Goal: Task Accomplishment & Management: Manage account settings

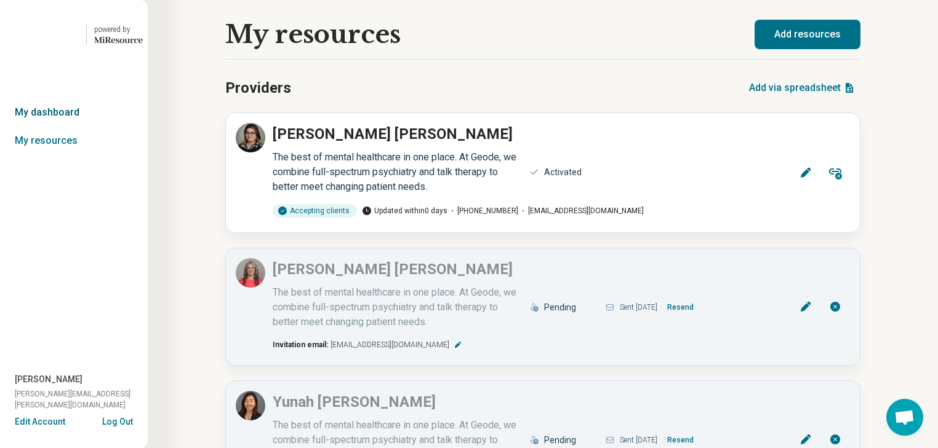
click at [58, 127] on link "My dashboard" at bounding box center [74, 112] width 148 height 28
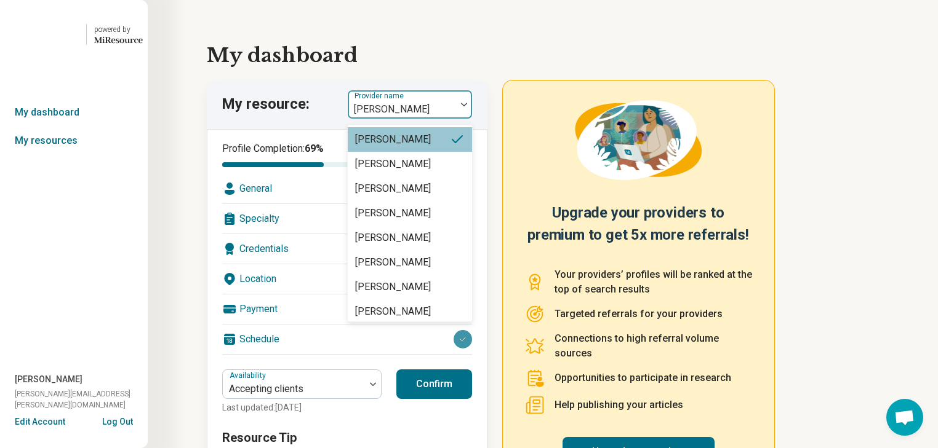
click at [467, 106] on img at bounding box center [464, 105] width 6 height 4
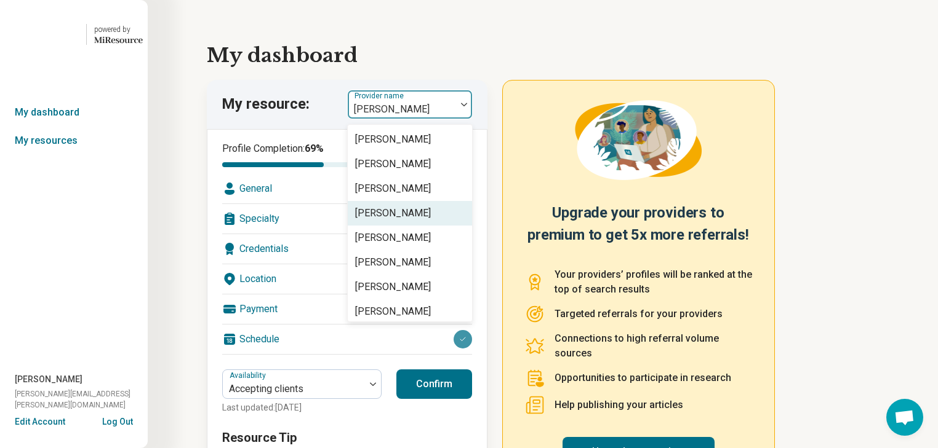
scroll to position [31, 0]
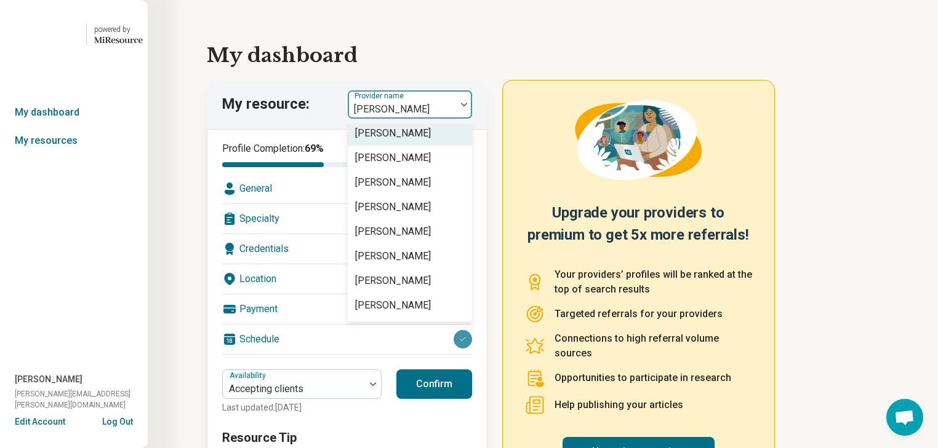
click at [427, 141] on div "[PERSON_NAME]" at bounding box center [393, 133] width 76 height 15
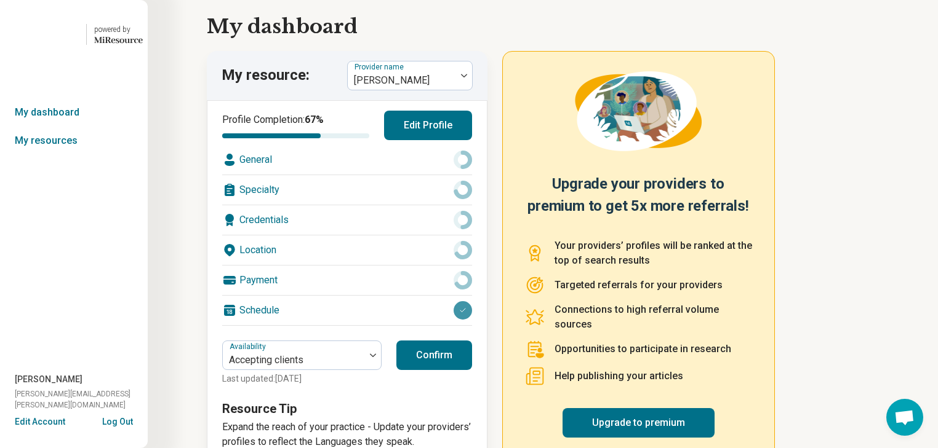
scroll to position [49, 0]
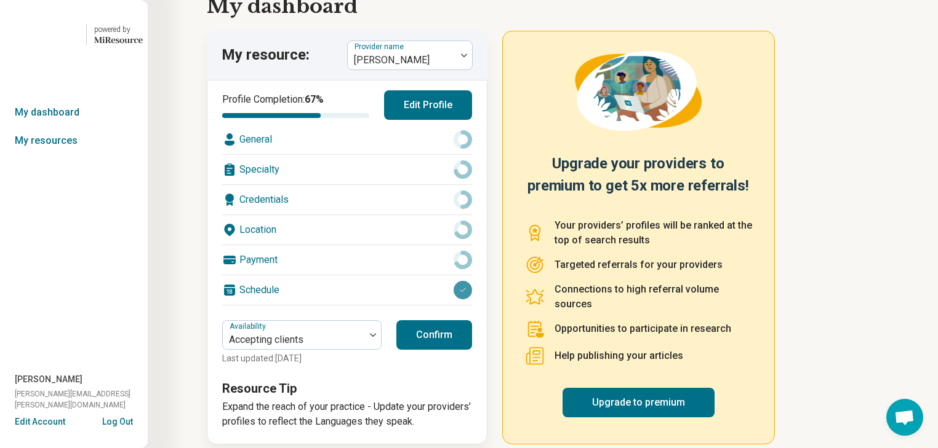
click at [365, 185] on div "Specialty" at bounding box center [347, 170] width 250 height 30
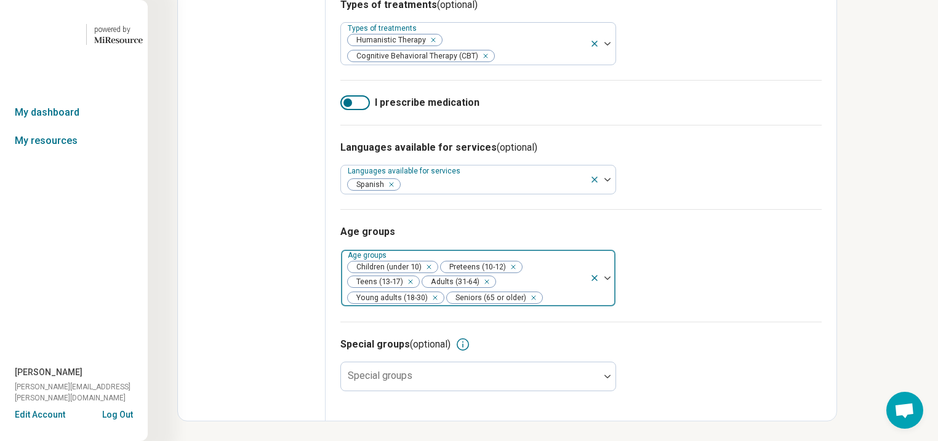
scroll to position [659, 0]
click at [434, 260] on div "Remove [object Object]" at bounding box center [426, 267] width 15 height 15
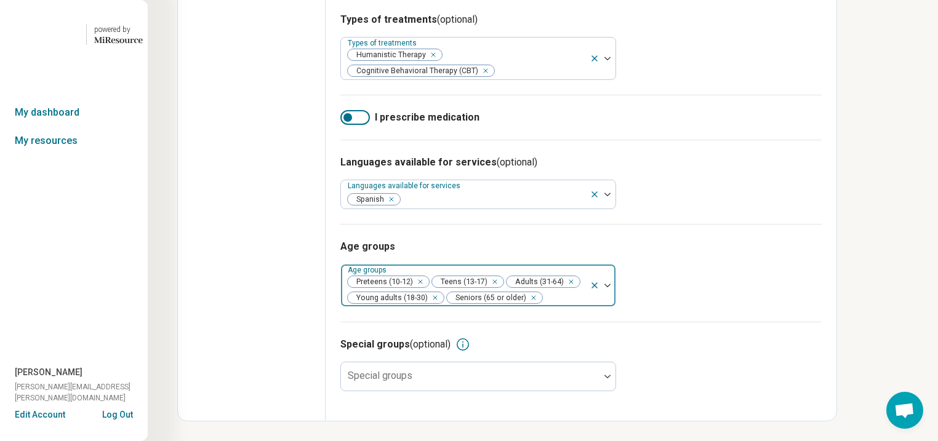
scroll to position [640, 0]
click at [425, 274] on div "Remove [object Object]" at bounding box center [417, 281] width 15 height 15
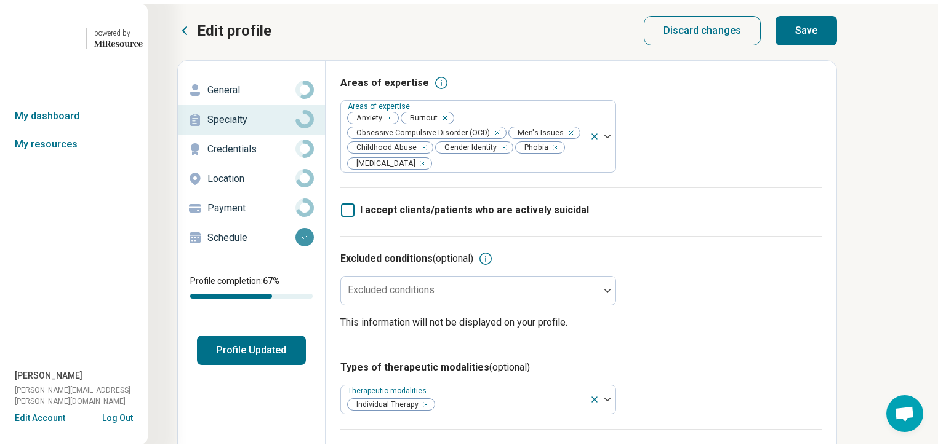
scroll to position [0, 0]
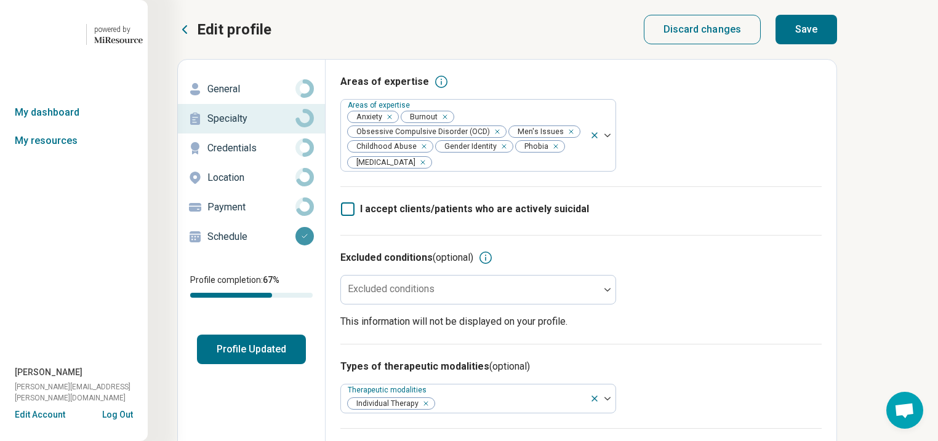
click at [837, 42] on button "Save" at bounding box center [806, 30] width 62 height 30
click at [306, 364] on button "Profile Updated" at bounding box center [251, 350] width 109 height 30
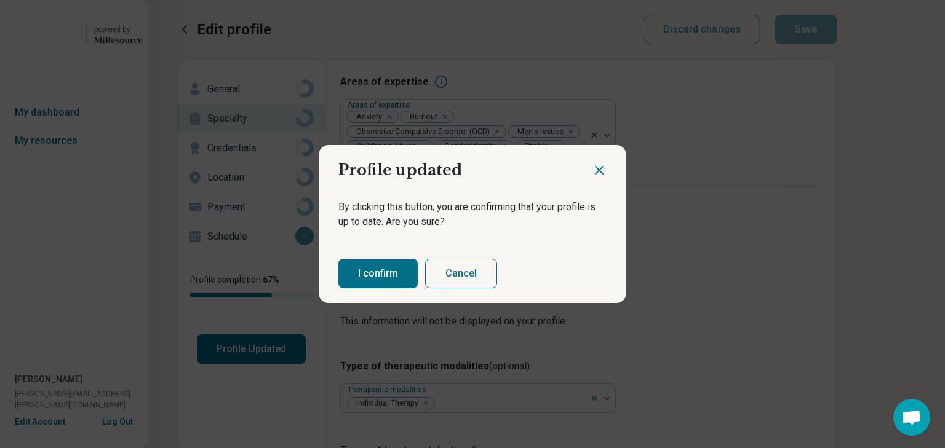
click at [396, 286] on button "I confirm" at bounding box center [377, 274] width 79 height 30
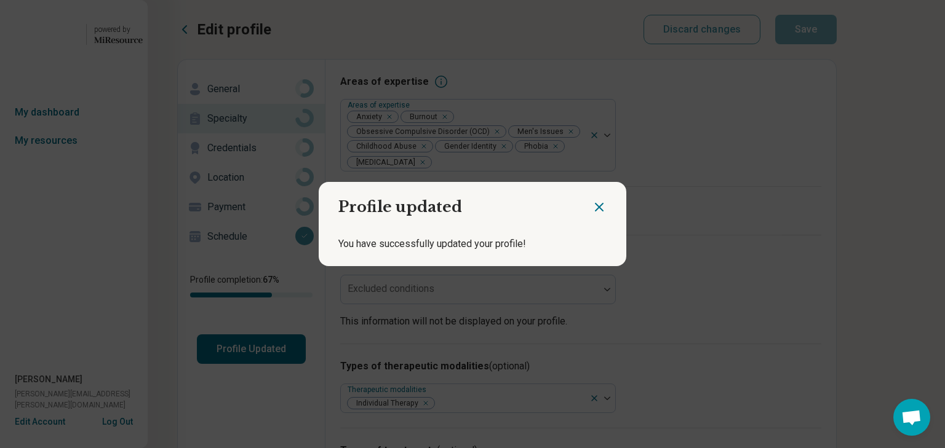
click at [593, 202] on icon "Close dialog" at bounding box center [599, 207] width 15 height 15
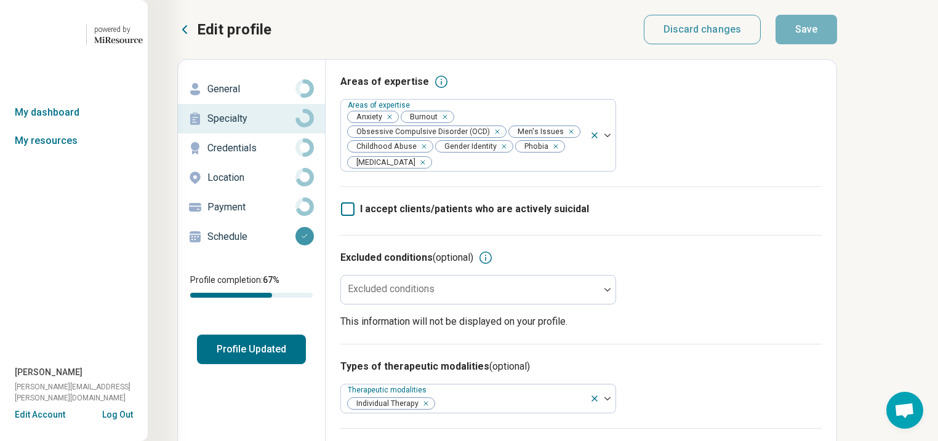
click at [192, 37] on icon at bounding box center [184, 29] width 15 height 15
